Goal: Task Accomplishment & Management: Complete application form

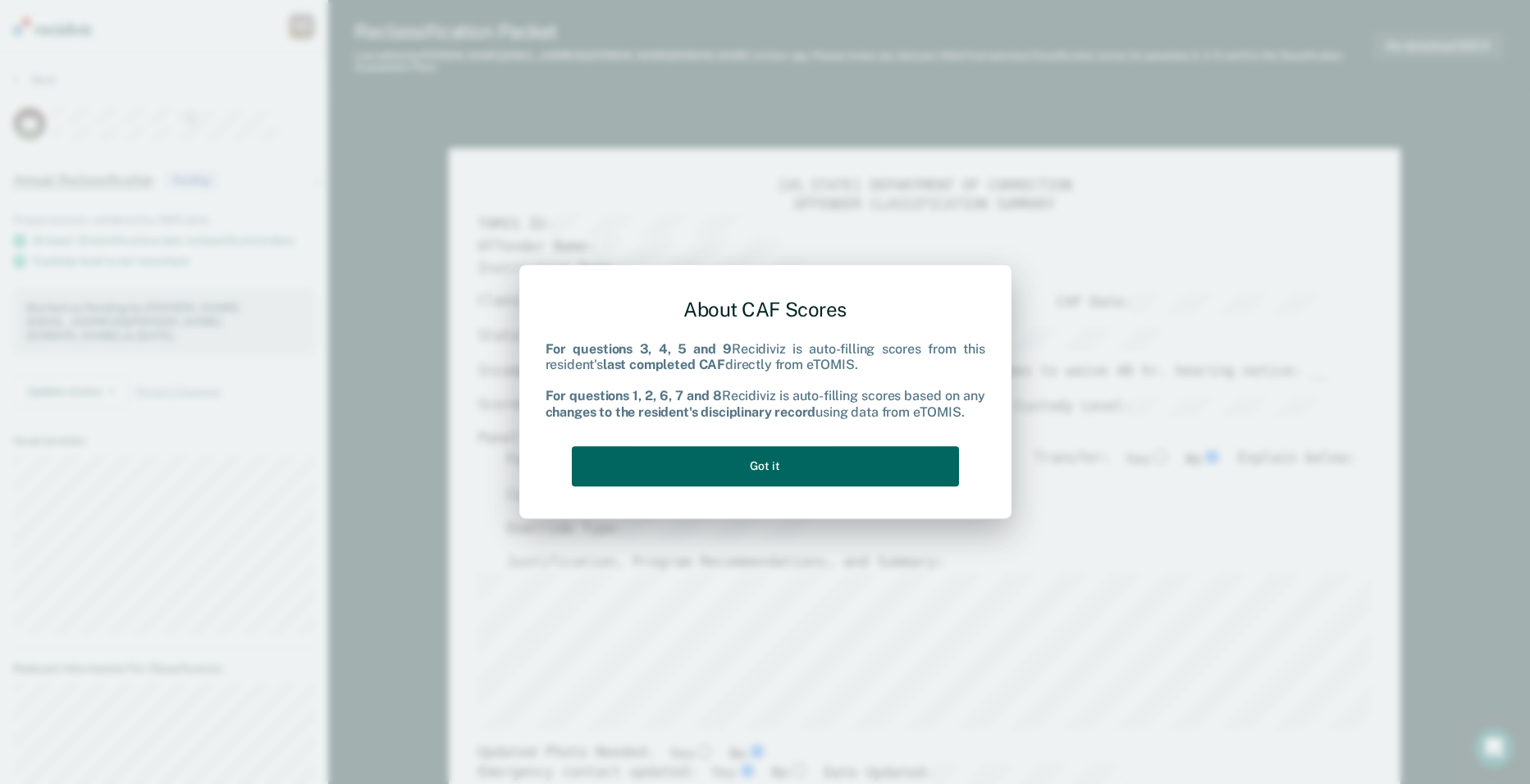
type textarea "x"
click at [726, 457] on button "Got it" at bounding box center [765, 466] width 387 height 40
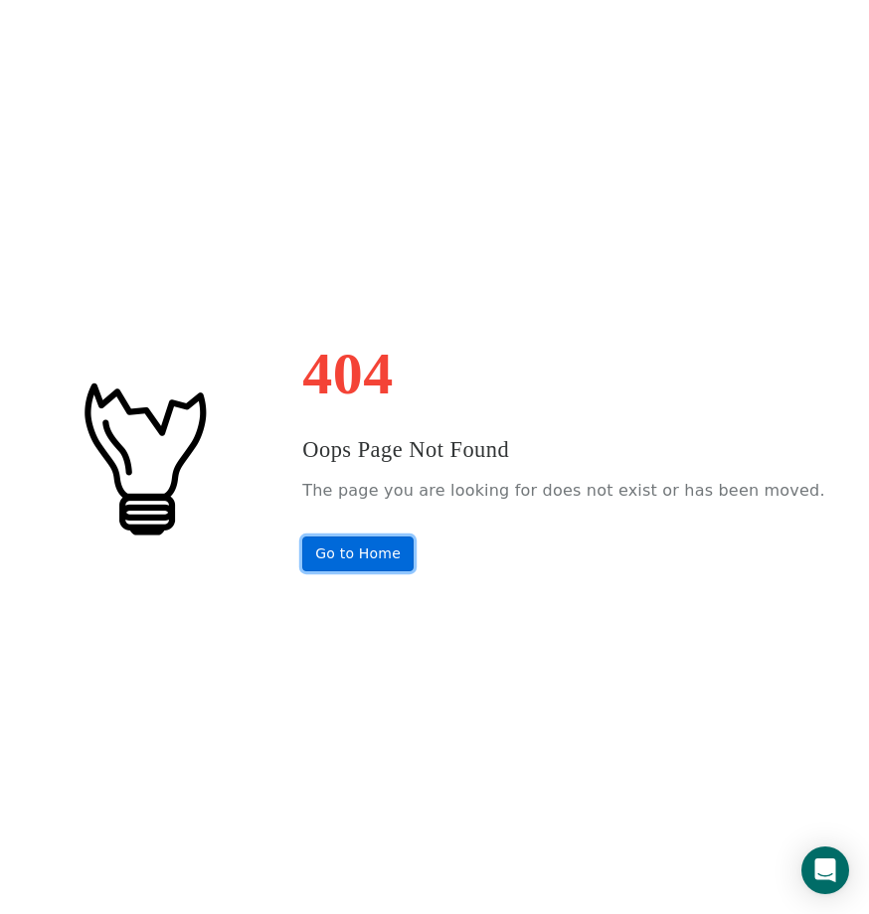
click at [413, 559] on link "Go to Home" at bounding box center [357, 554] width 111 height 35
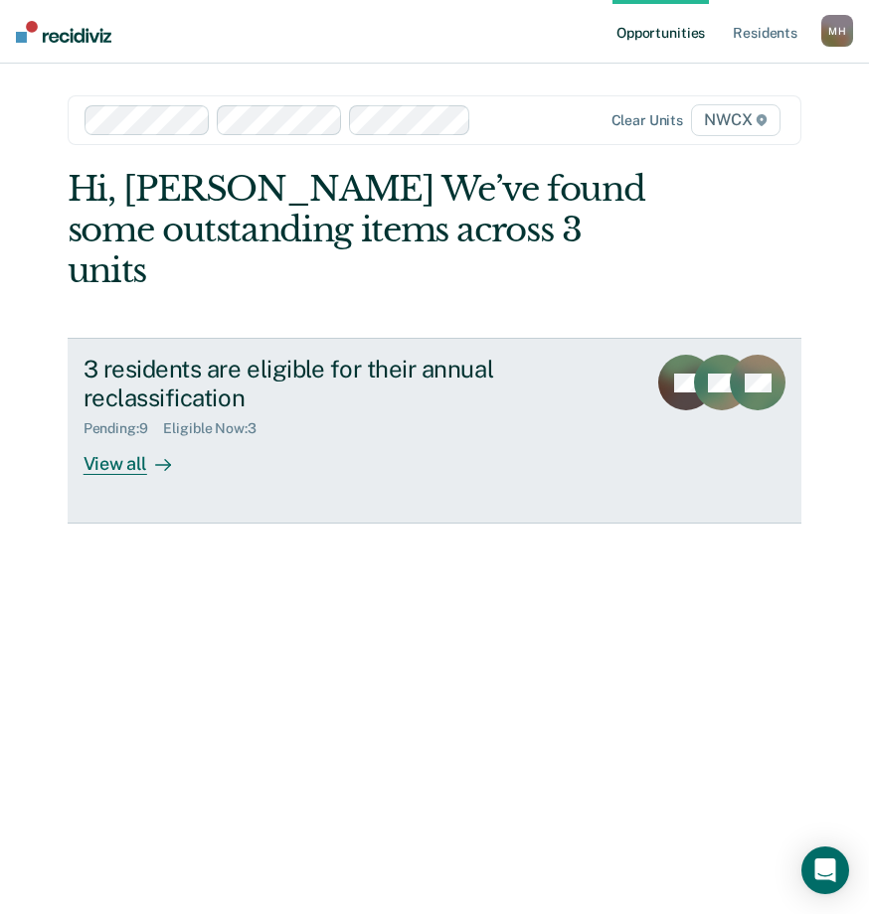
click at [127, 437] on div "View all" at bounding box center [138, 456] width 111 height 39
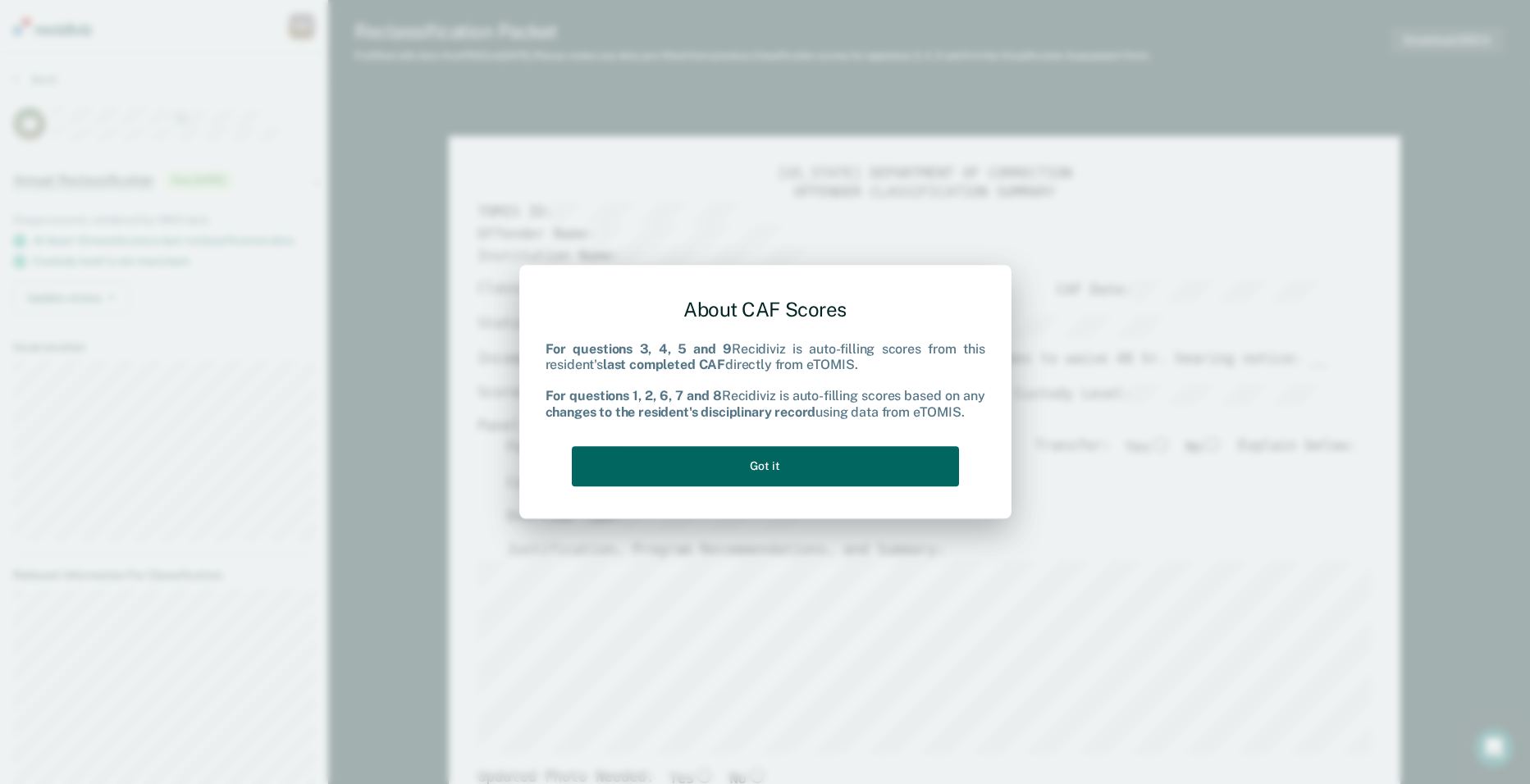
click at [717, 458] on button "Got it" at bounding box center [765, 466] width 387 height 40
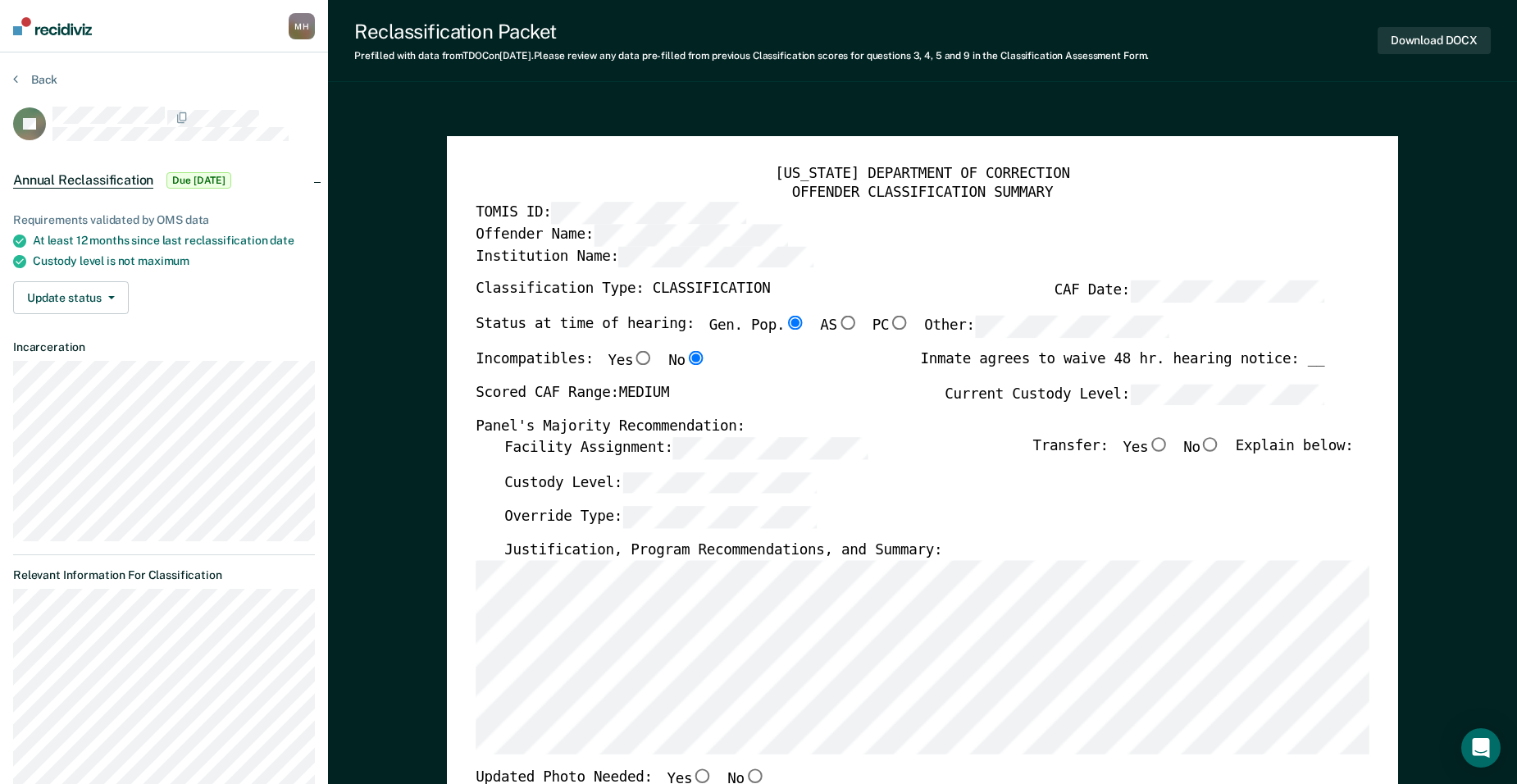
click at [716, 443] on input "No" at bounding box center [1211, 445] width 21 height 15
type textarea "x"
radio input "true"
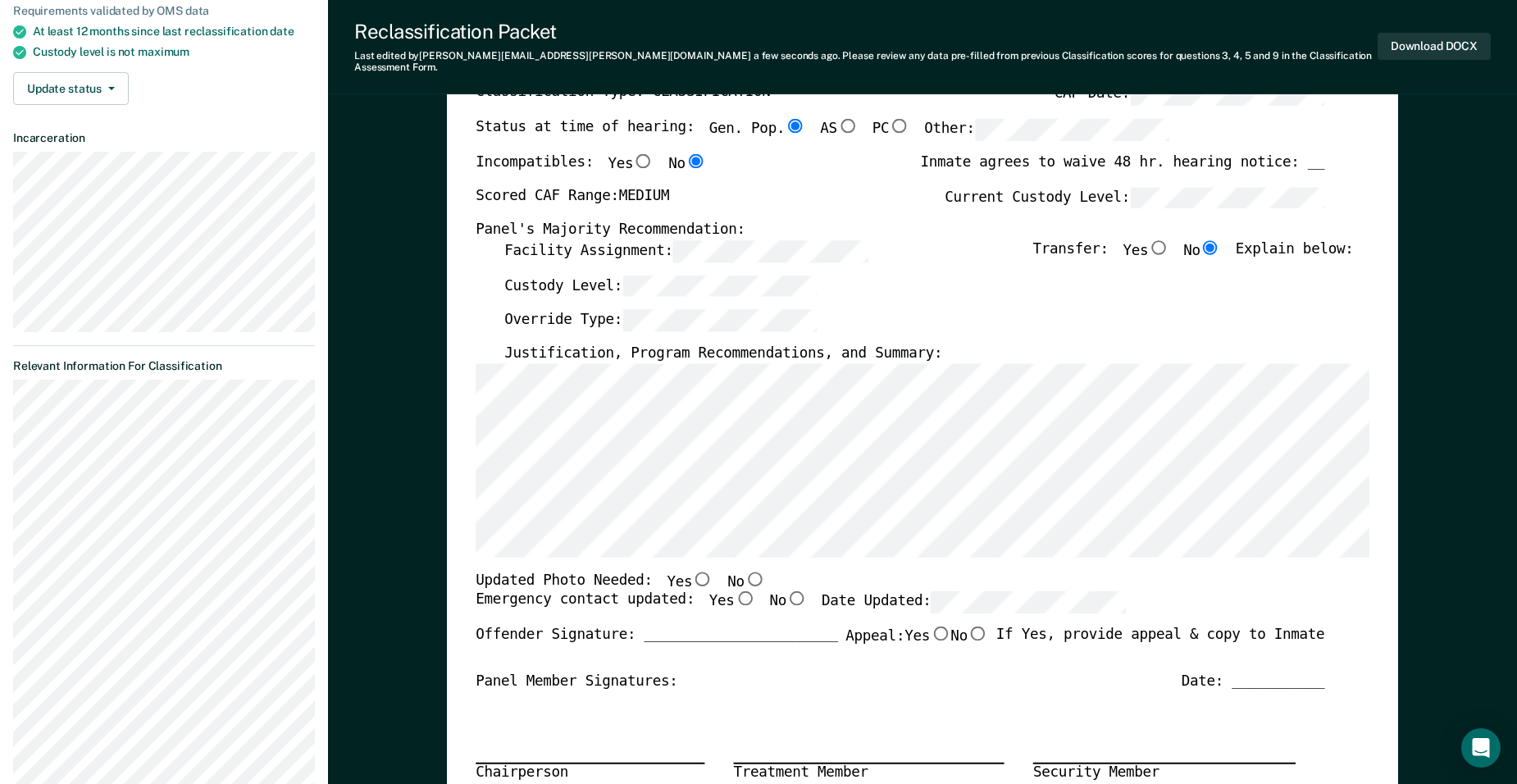
scroll to position [246, 0]
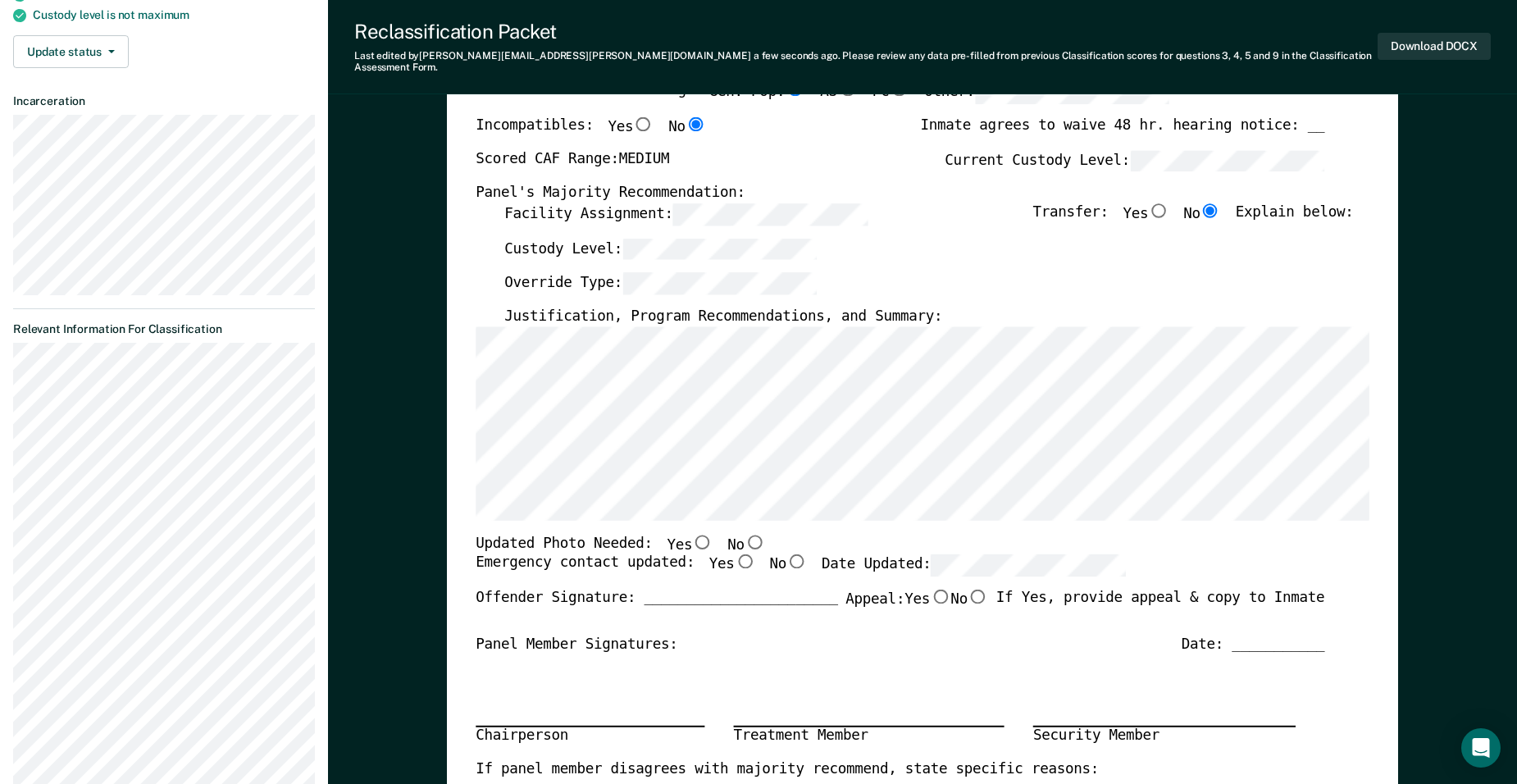
click at [716, 534] on input "No" at bounding box center [754, 541] width 21 height 15
type textarea "x"
radio input "true"
click at [716, 555] on input "Yes" at bounding box center [744, 562] width 21 height 15
type textarea "x"
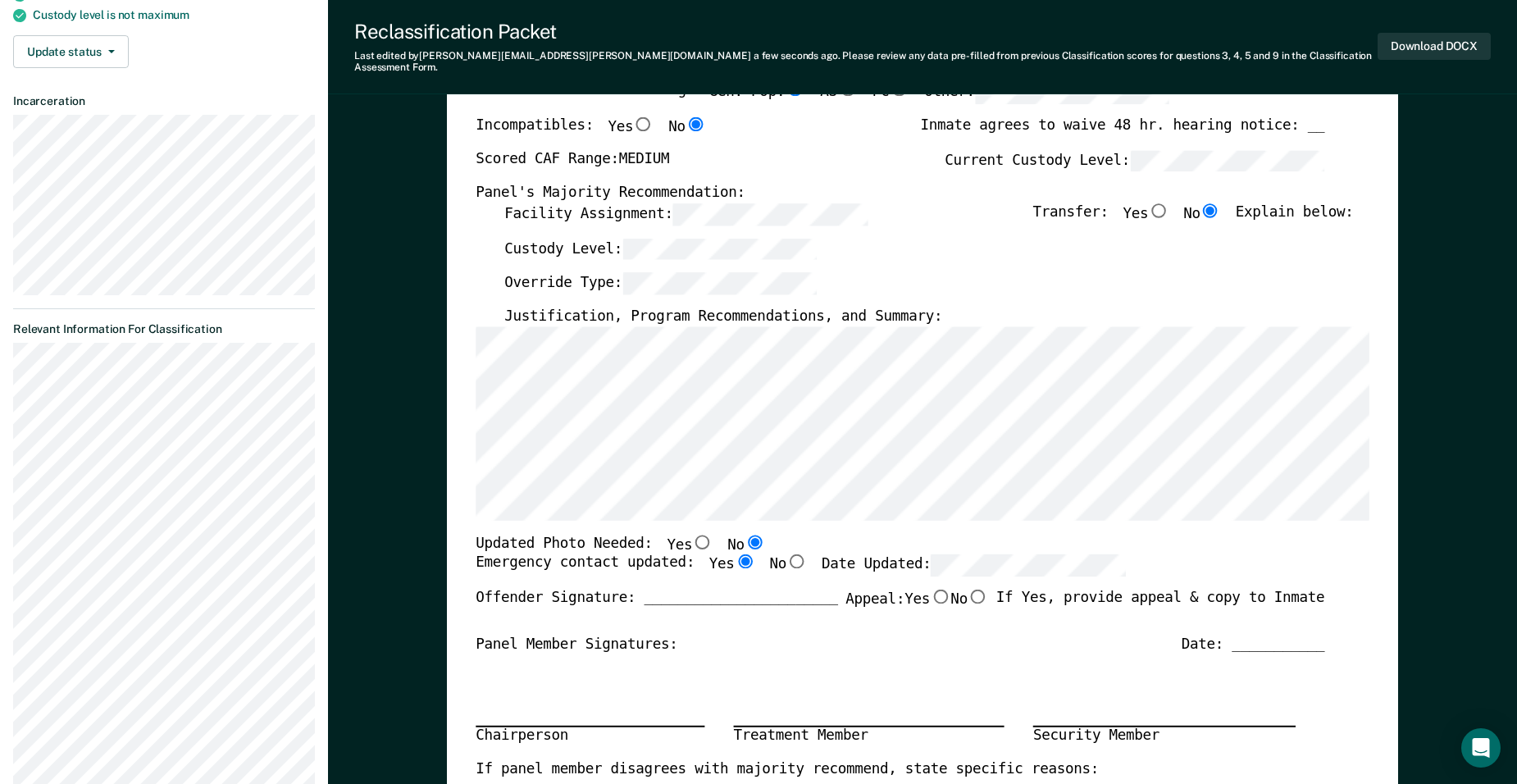
radio input "true"
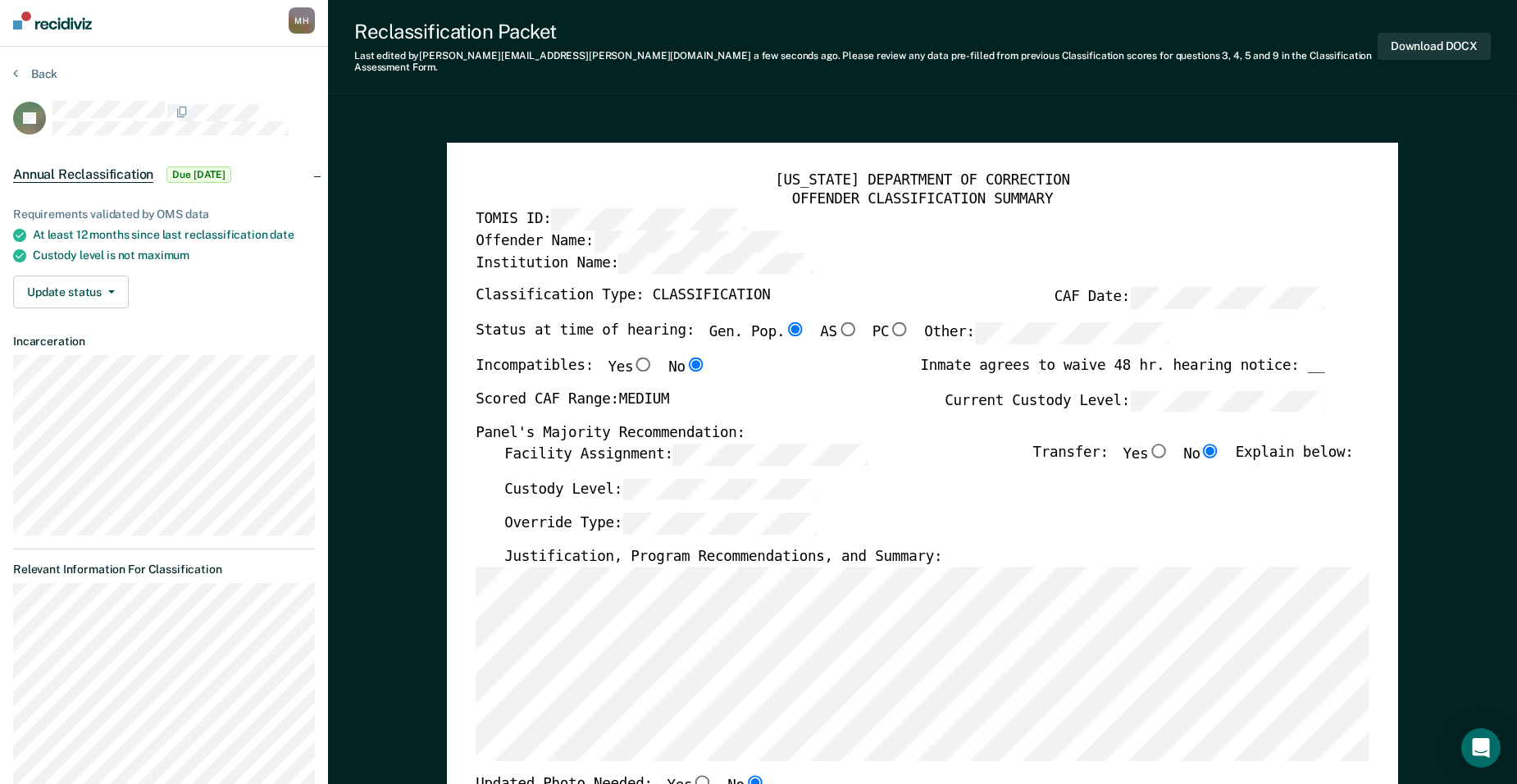
scroll to position [0, 0]
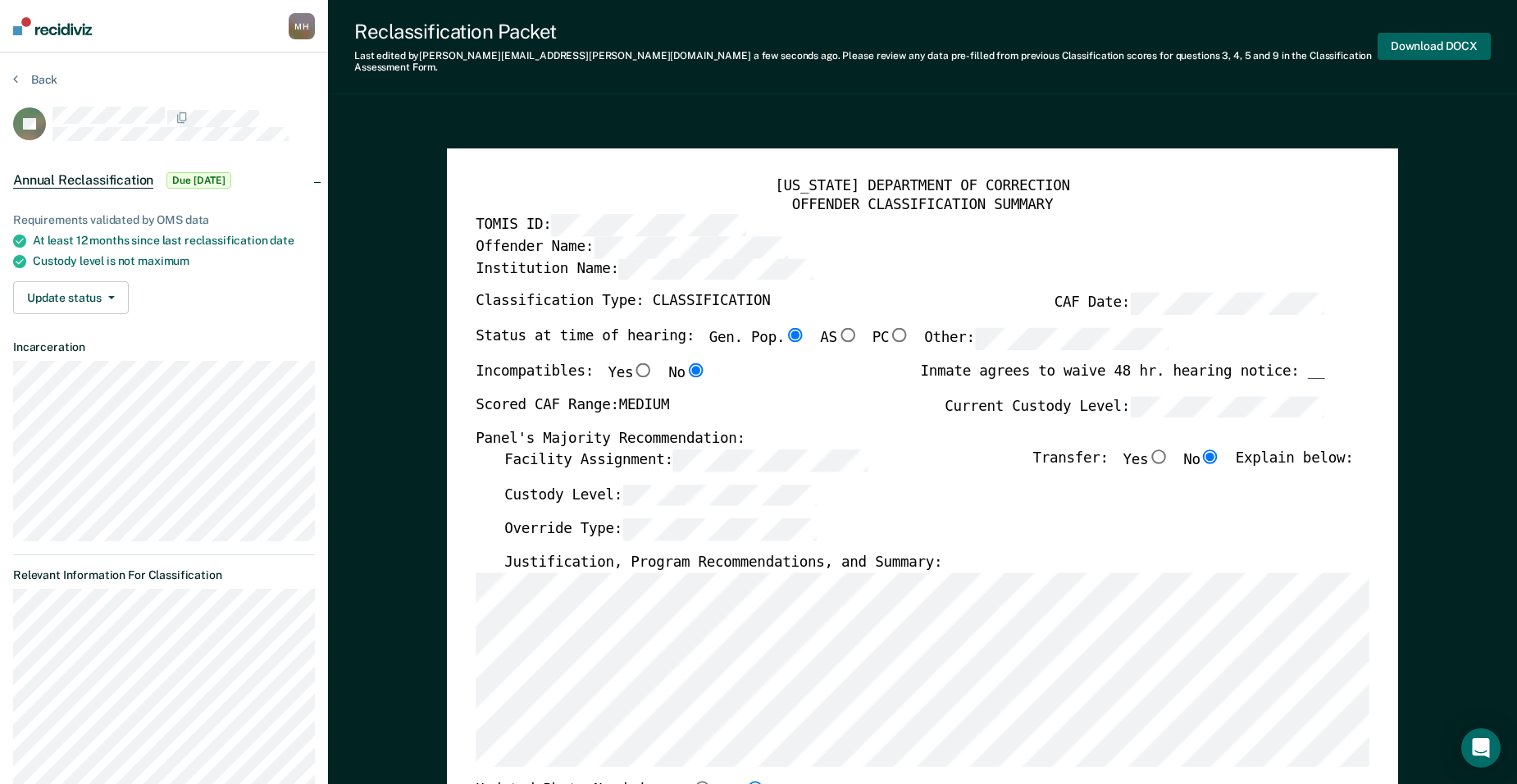
click at [716, 40] on button "Download DOCX" at bounding box center [1434, 46] width 113 height 27
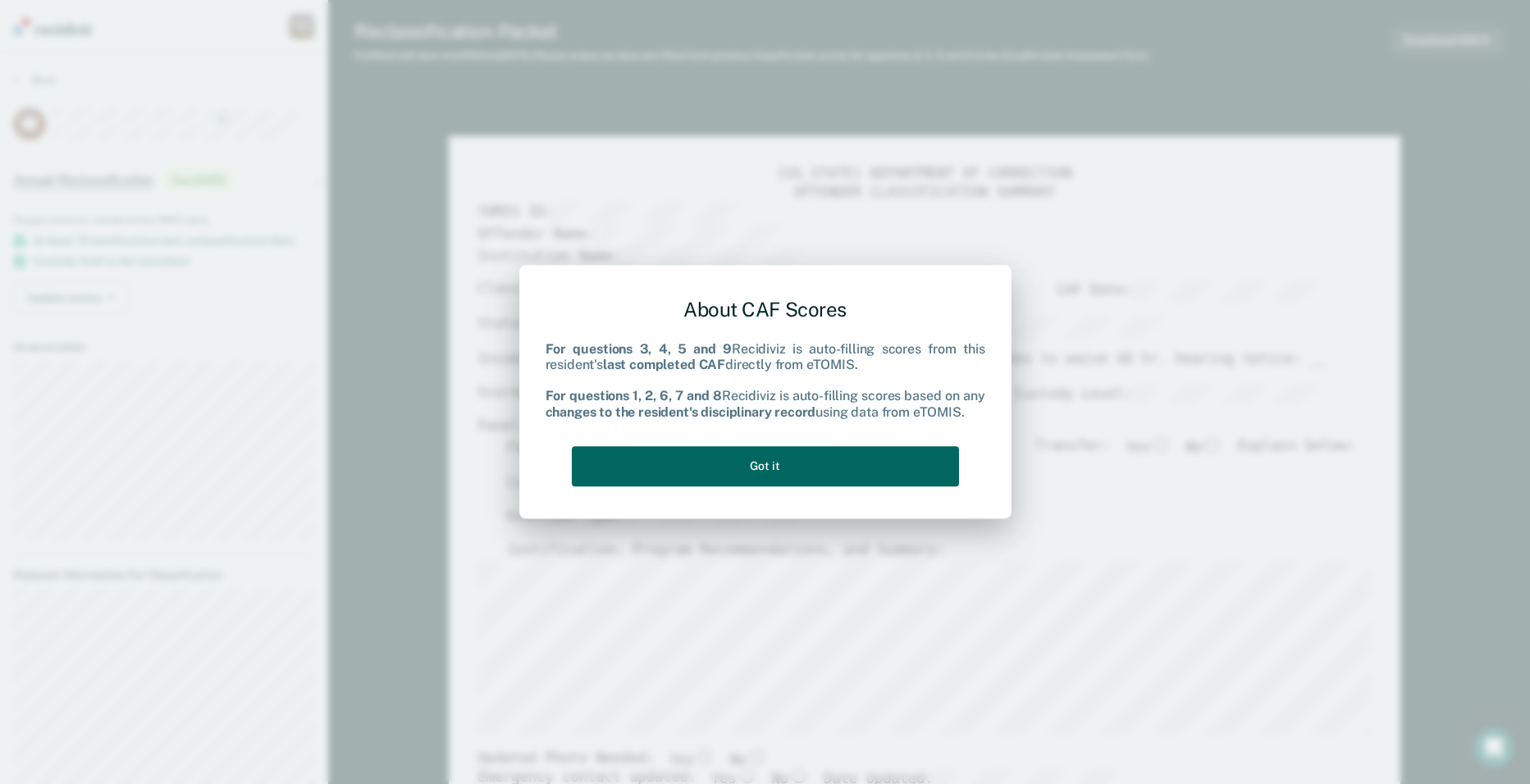
click at [717, 460] on button "Got it" at bounding box center [765, 466] width 387 height 40
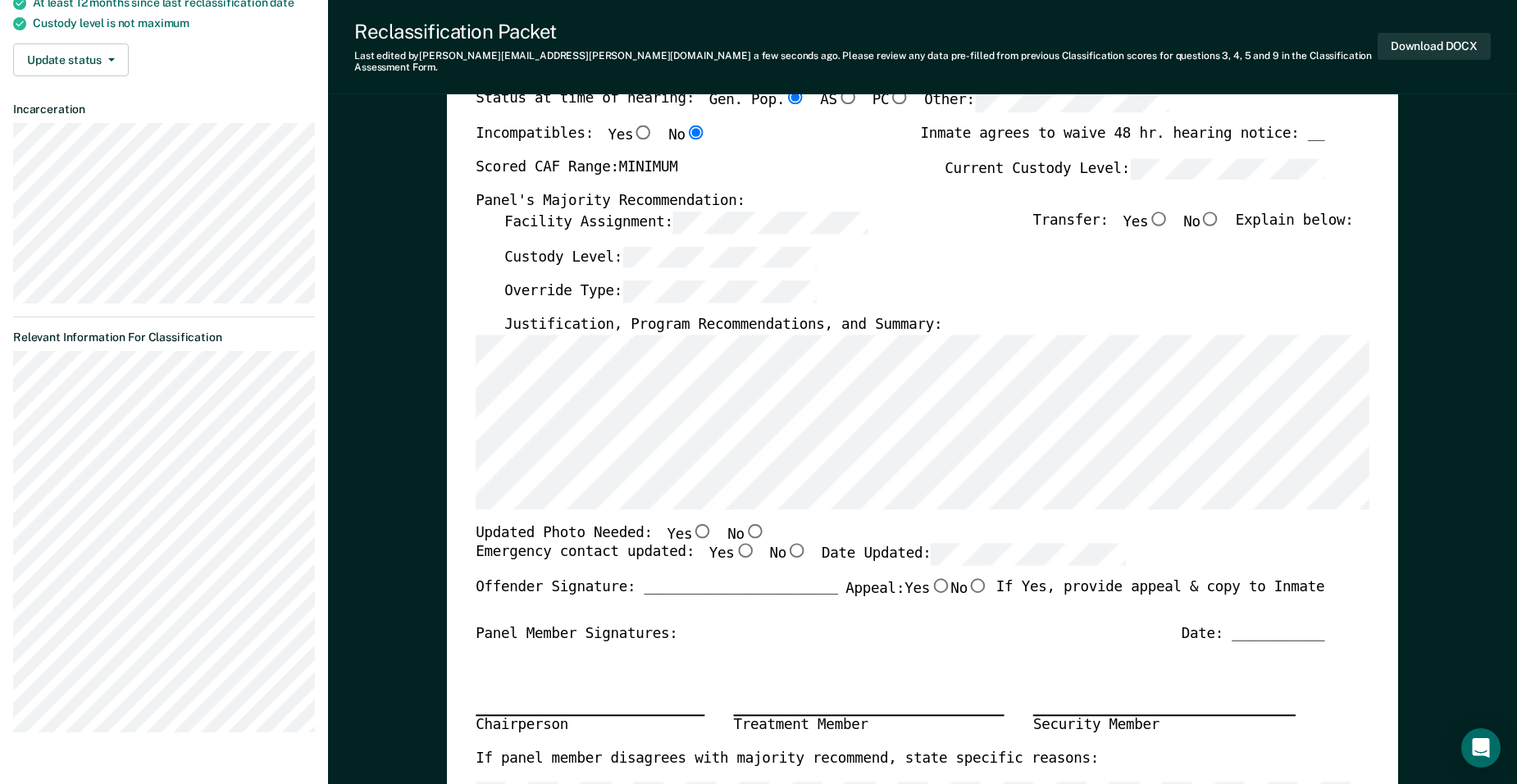
scroll to position [246, 0]
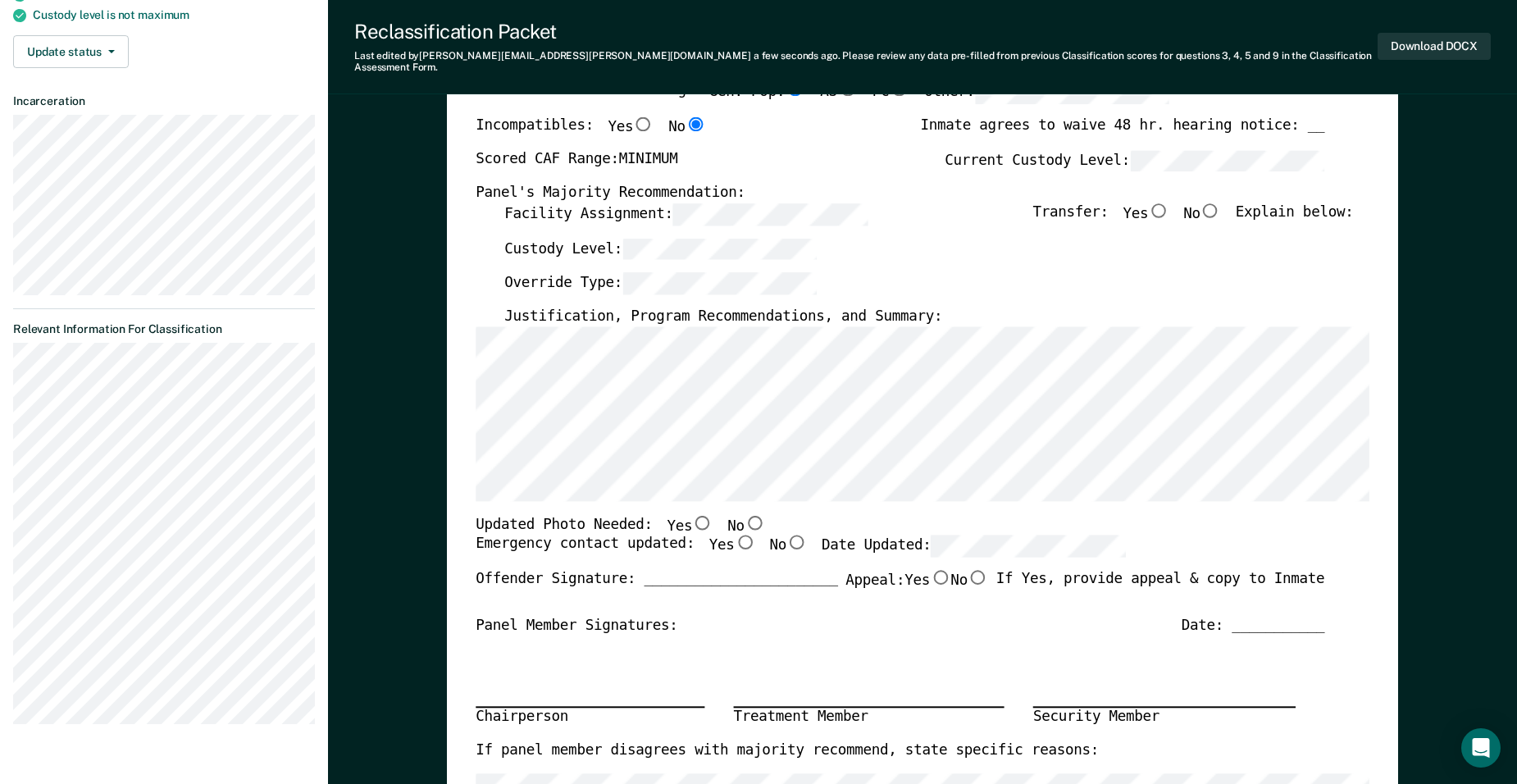
drag, startPoint x: 683, startPoint y: 509, endPoint x: 738, endPoint y: 533, distance: 60.0
click at [716, 533] on div "[US_STATE] DEPARTMENT OF CORRECTION OFFENDER CLASSIFICATION SUMMARY TOMIS ID: O…" at bounding box center [922, 522] width 894 height 1180
click at [716, 515] on input "No" at bounding box center [754, 522] width 21 height 15
type textarea "x"
radio input "true"
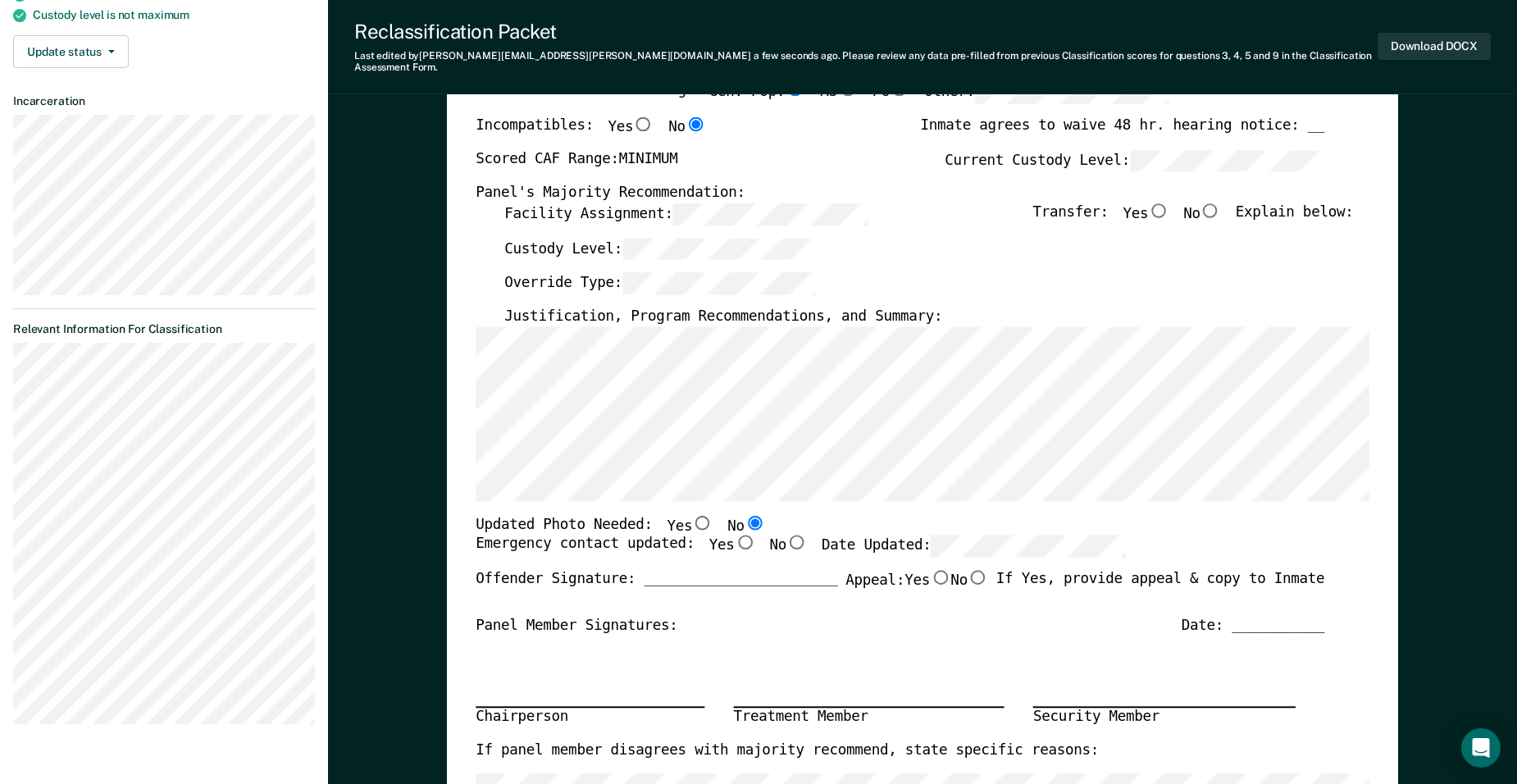
click at [716, 536] on input "Yes" at bounding box center [744, 543] width 21 height 15
type textarea "x"
radio input "true"
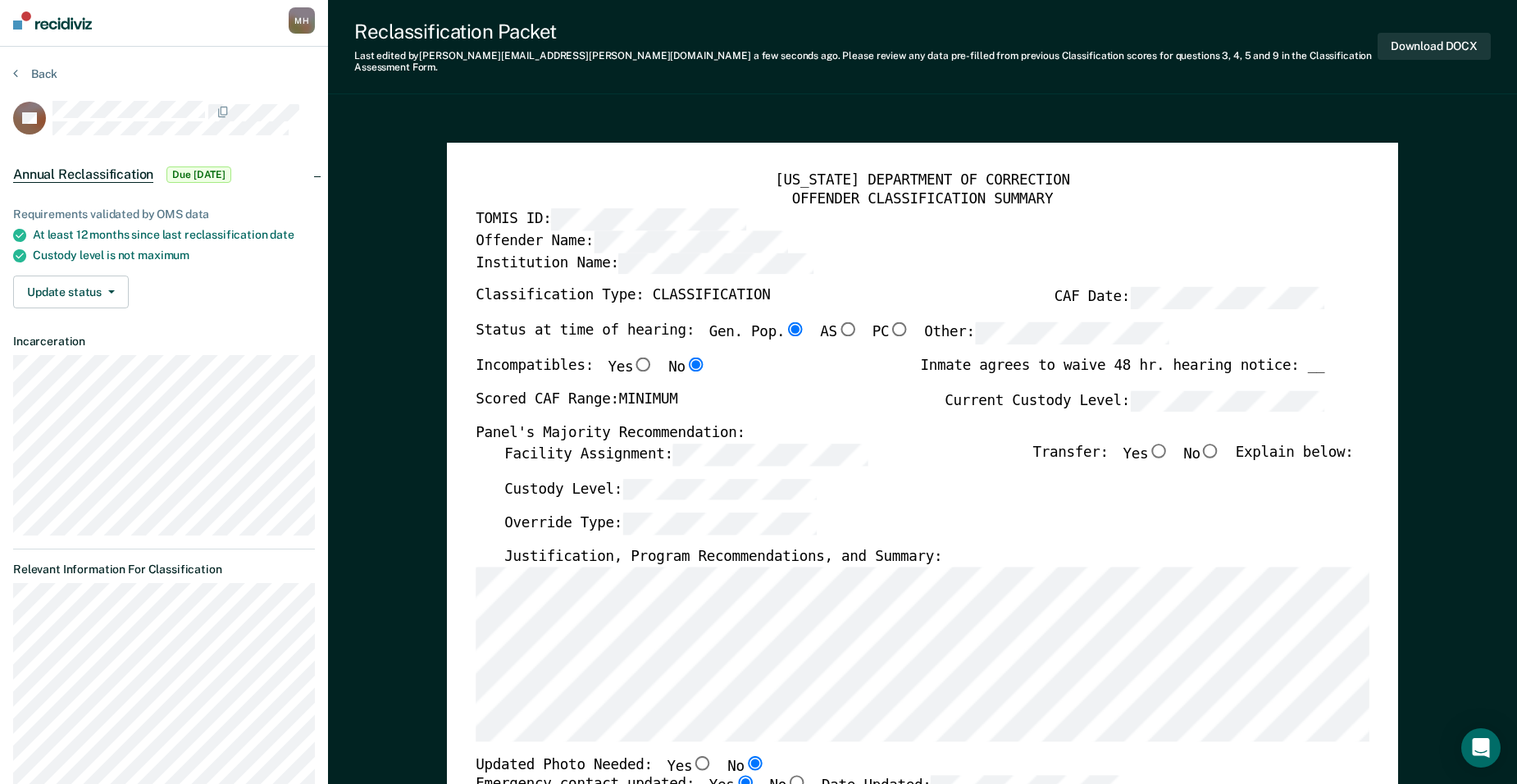
scroll to position [0, 0]
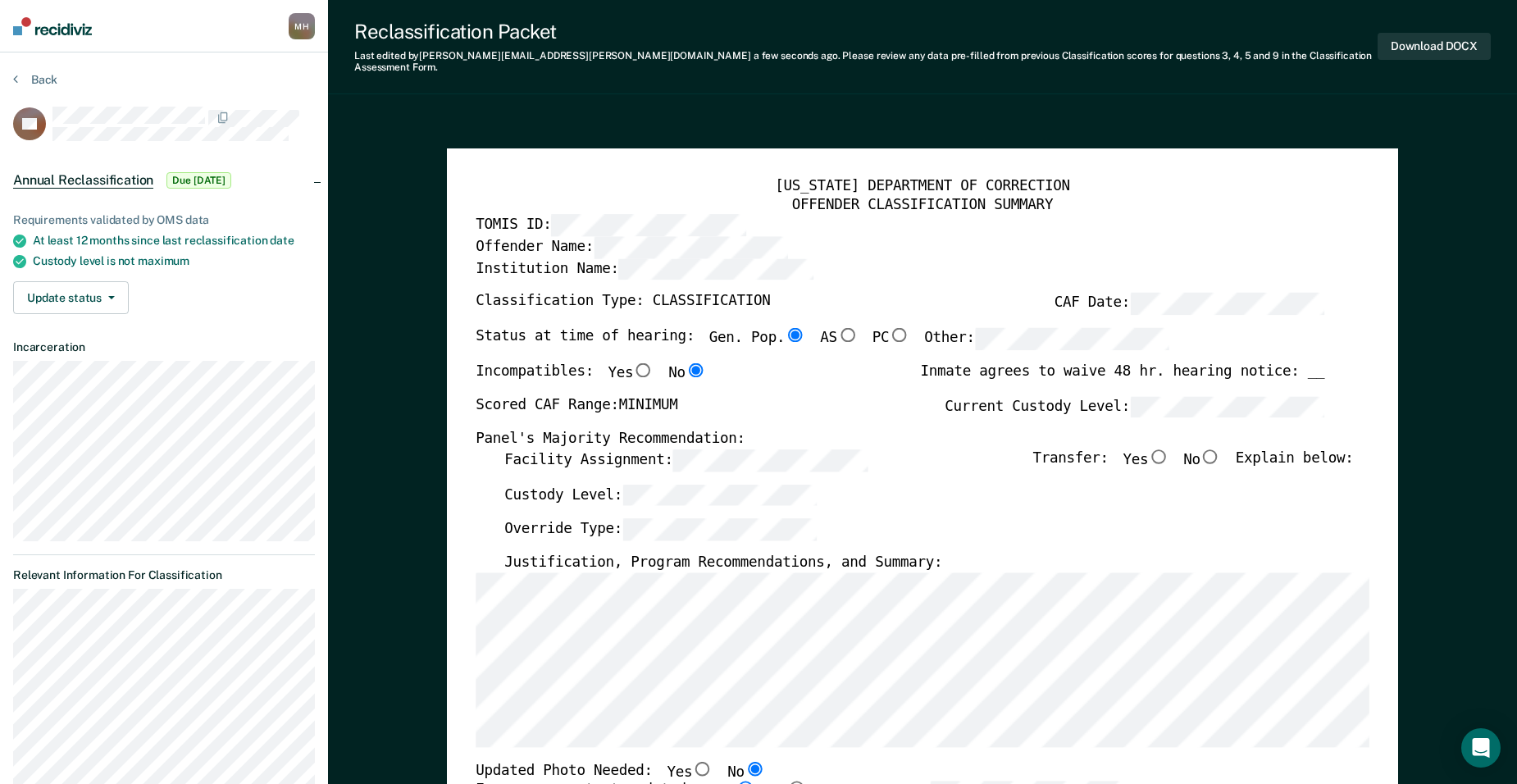
click at [716, 449] on input "No" at bounding box center [1211, 456] width 21 height 15
type textarea "x"
radio input "true"
click at [716, 36] on button "Download DOCX" at bounding box center [1434, 46] width 113 height 27
type textarea "x"
